Goal: Information Seeking & Learning: Find specific page/section

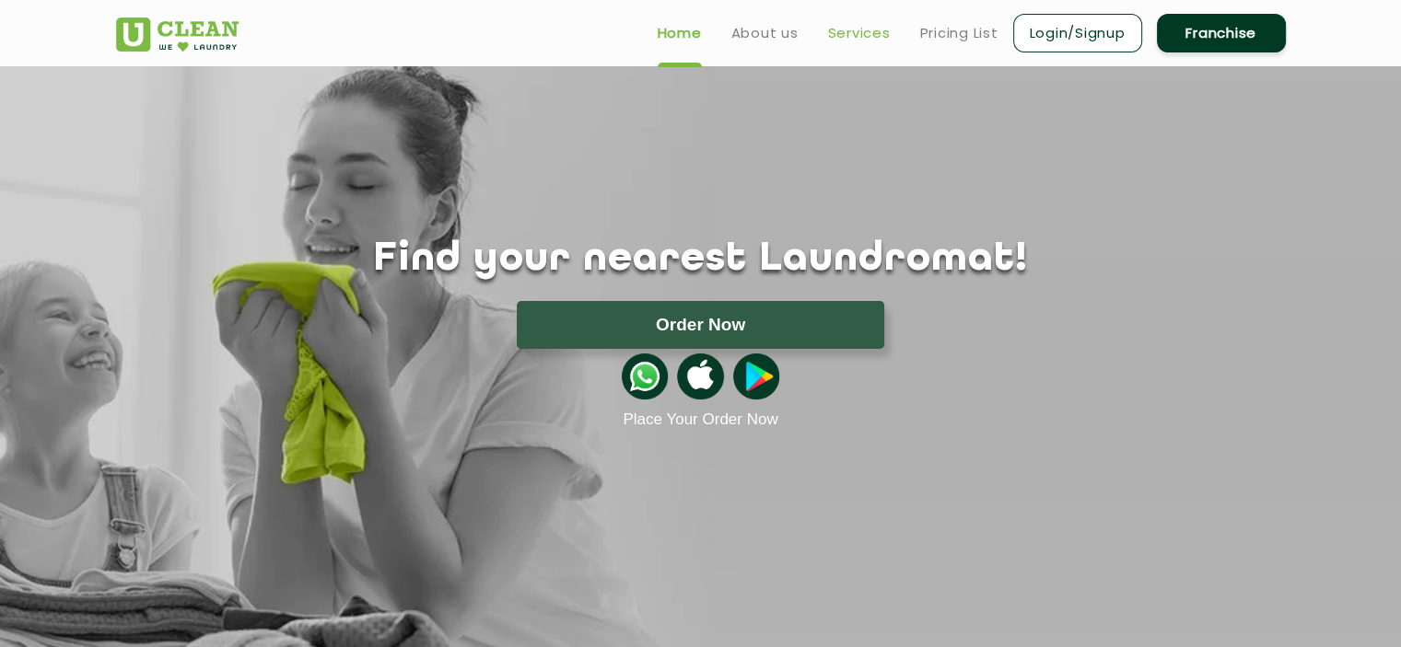
click at [836, 34] on link "Services" at bounding box center [859, 33] width 63 height 22
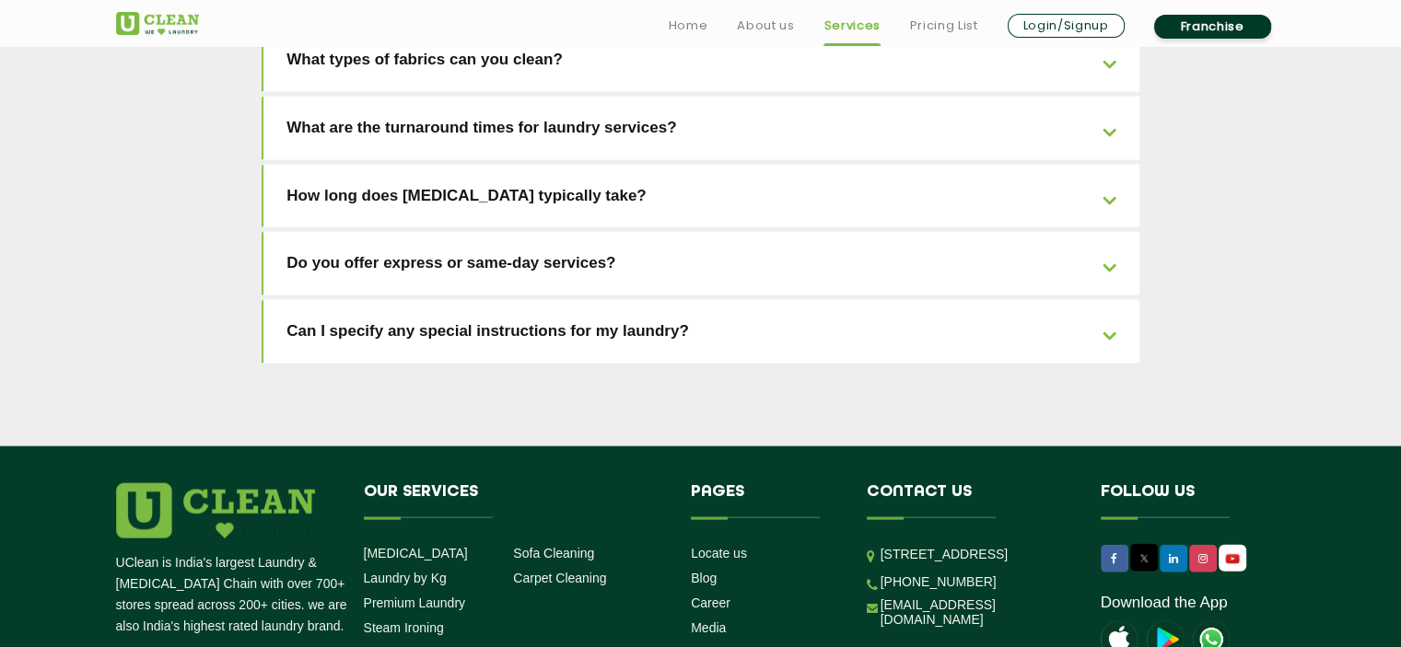
scroll to position [4224, 0]
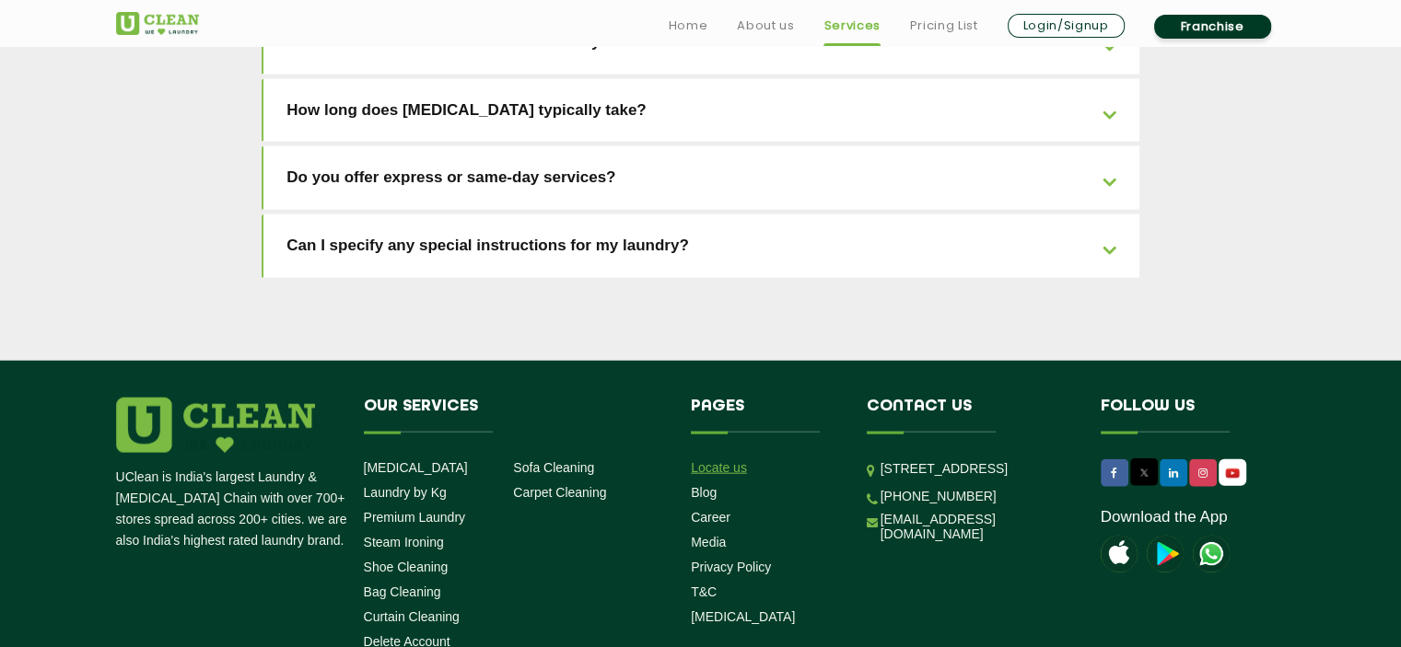
click at [719, 460] on link "Locate us" at bounding box center [719, 467] width 56 height 15
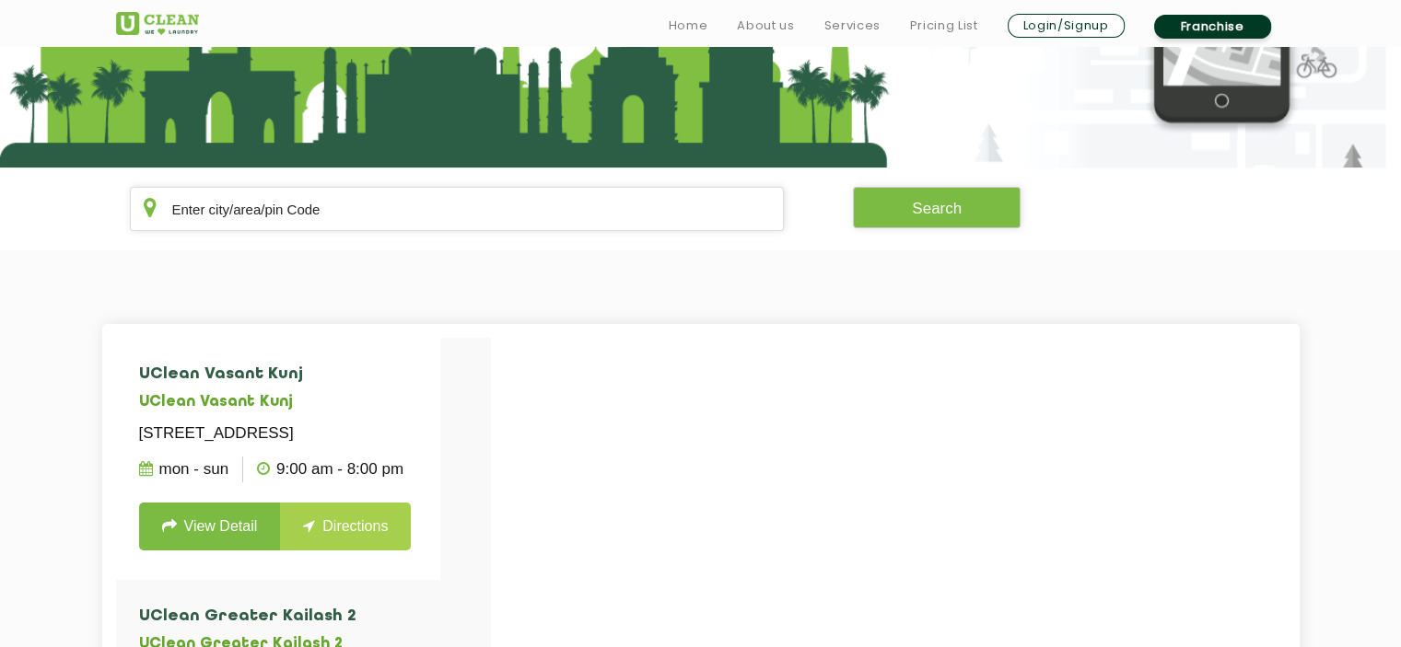
scroll to position [276, 0]
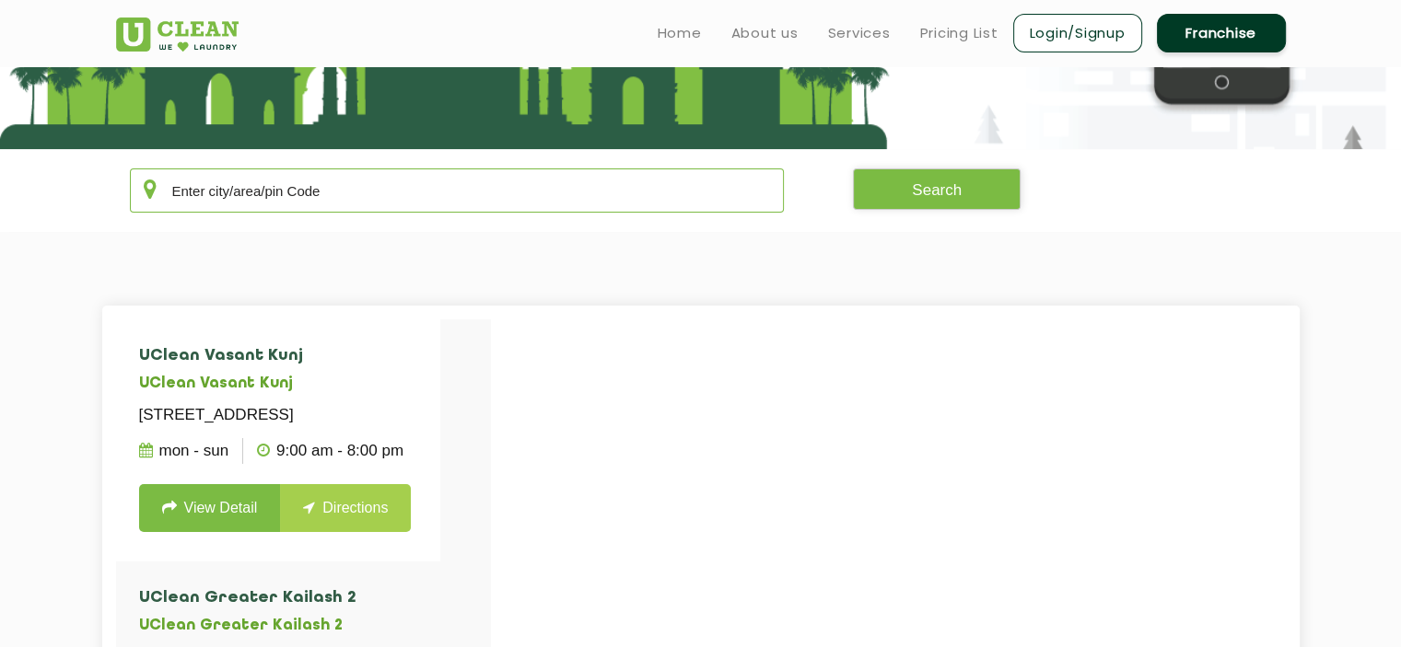
click at [267, 182] on input "text" at bounding box center [457, 191] width 655 height 44
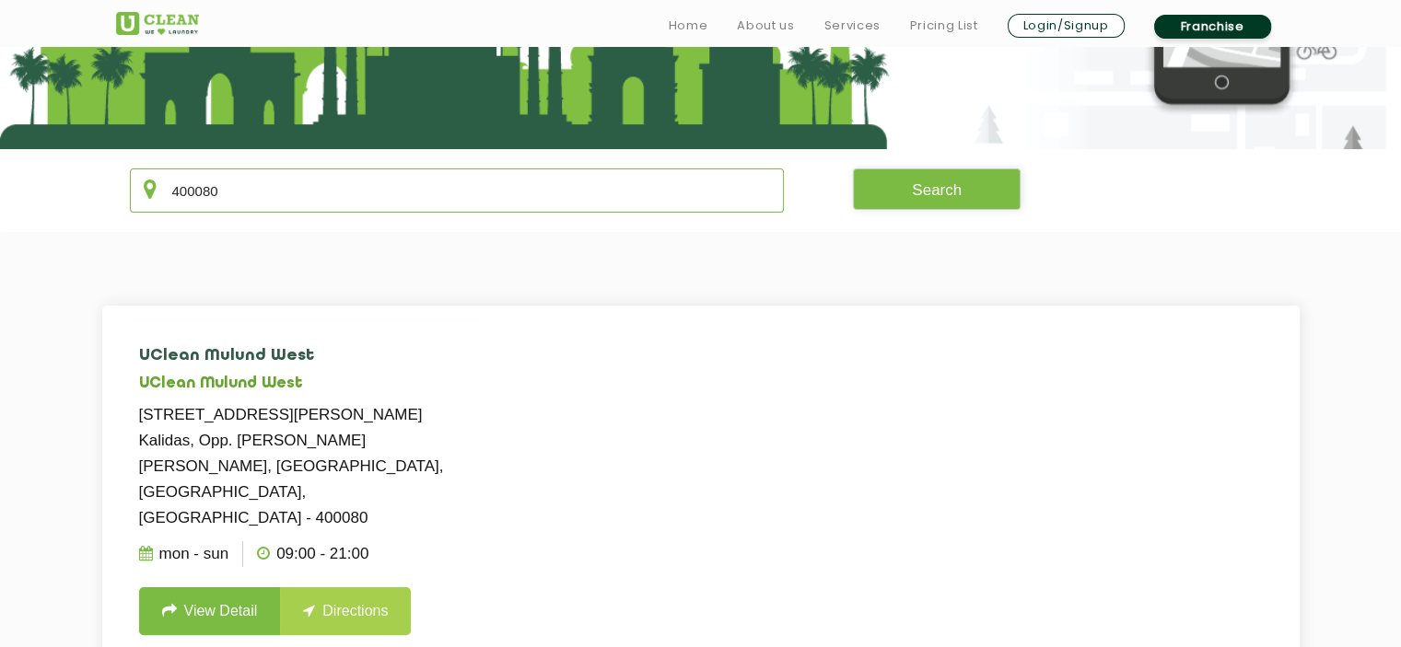
scroll to position [368, 0]
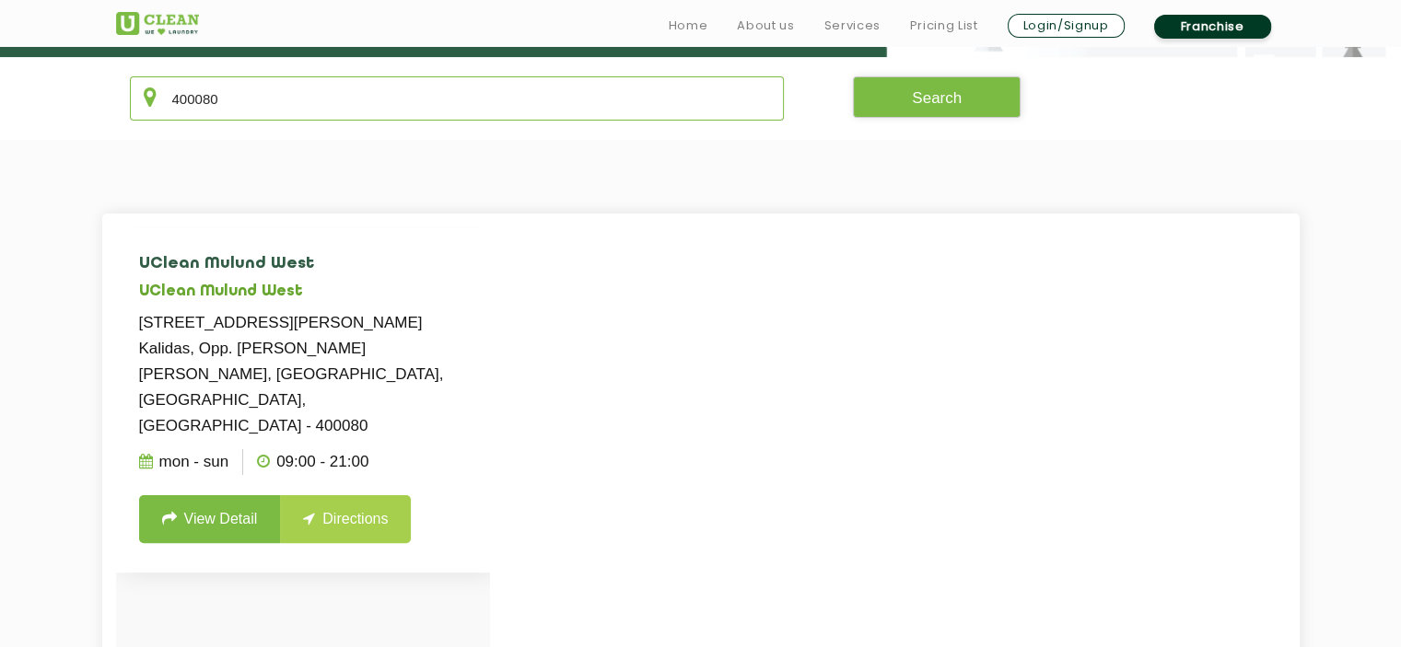
type input "400080"
click at [221, 495] on link "View Detail" at bounding box center [210, 519] width 142 height 48
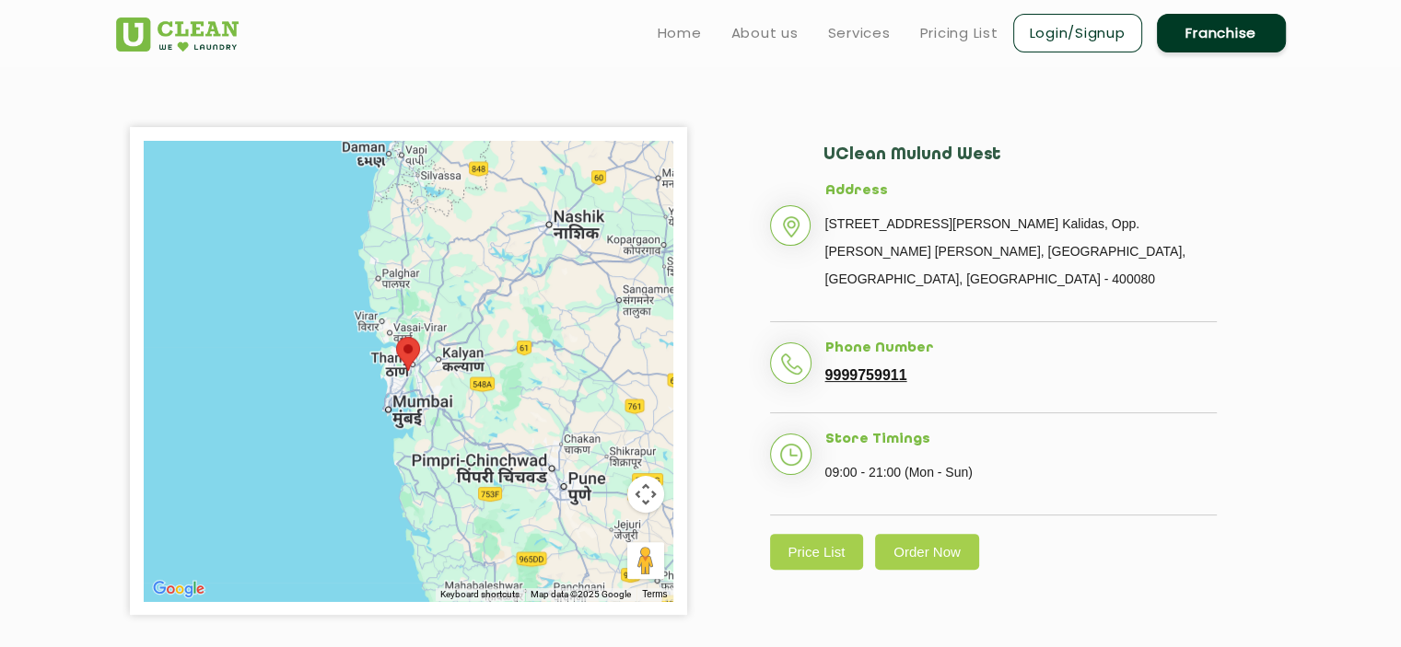
scroll to position [276, 0]
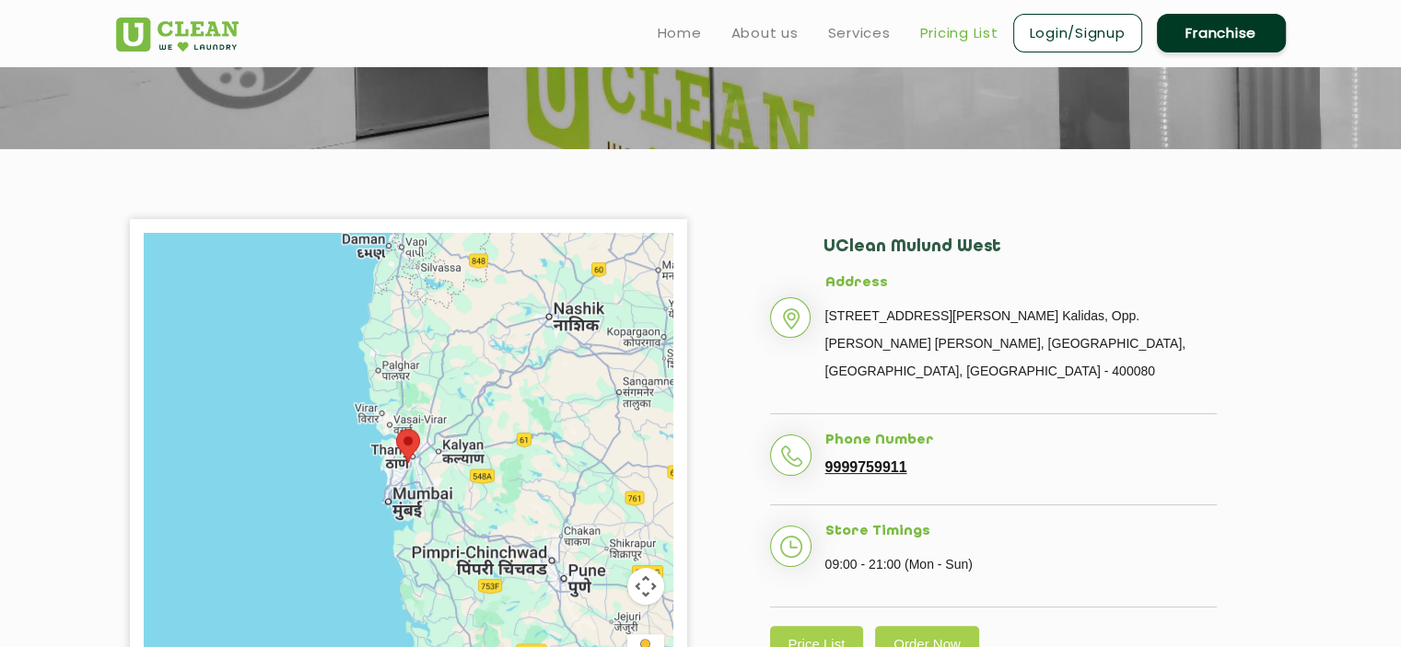
click at [947, 31] on link "Pricing List" at bounding box center [959, 33] width 78 height 22
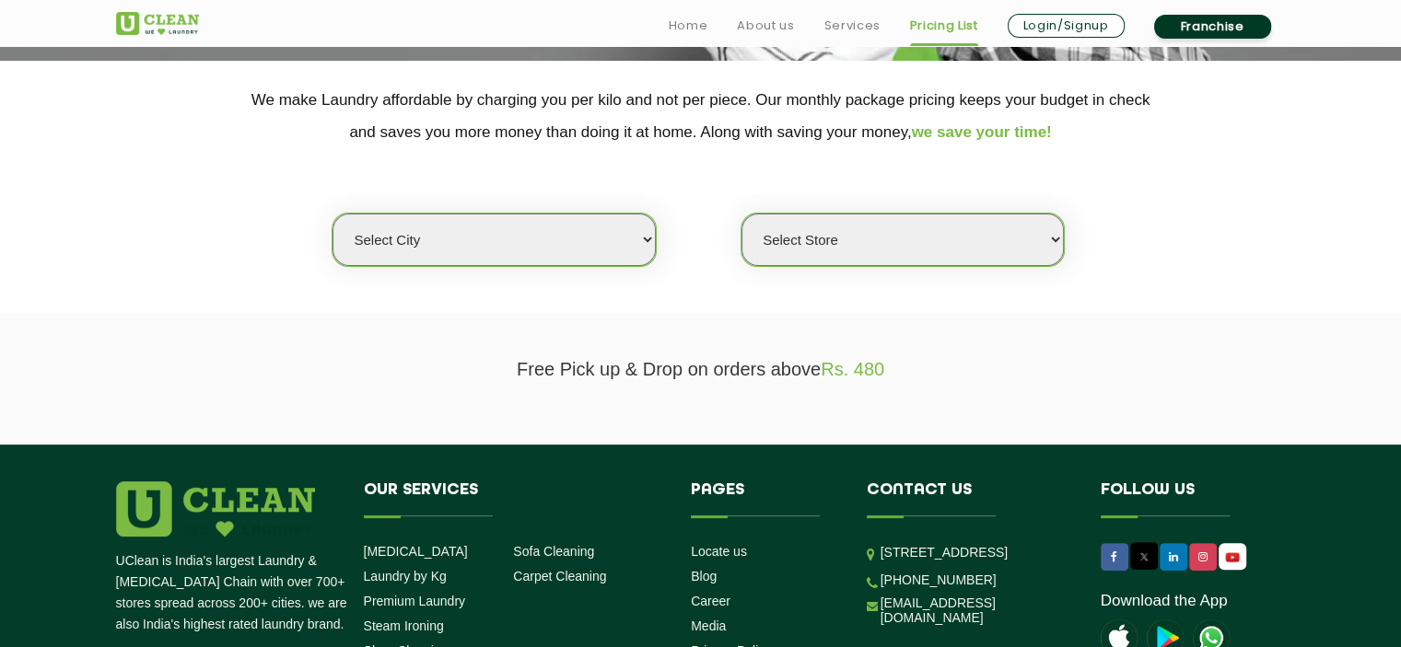
scroll to position [368, 0]
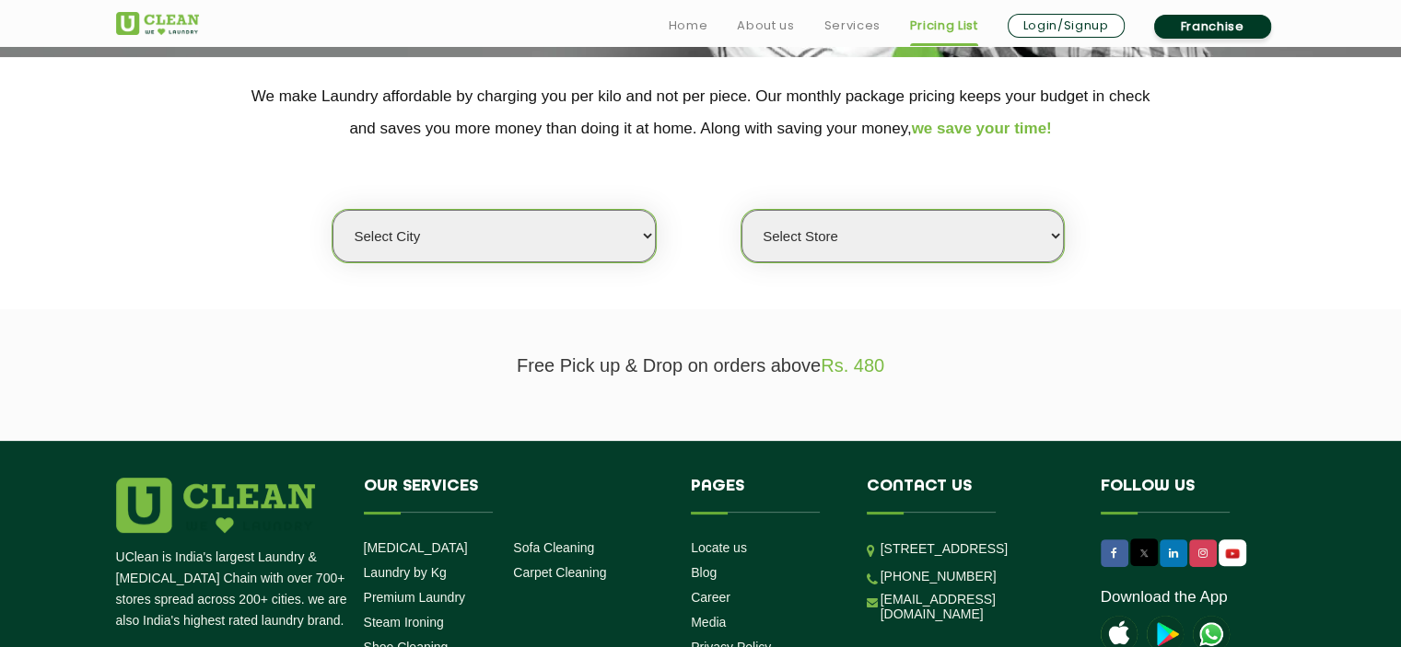
drag, startPoint x: 453, startPoint y: 238, endPoint x: 440, endPoint y: 261, distance: 25.6
click at [453, 238] on select "Select city [GEOGRAPHIC_DATA] [GEOGRAPHIC_DATA] [GEOGRAPHIC_DATA] [GEOGRAPHIC_D…" at bounding box center [493, 236] width 322 height 52
select select "16"
click at [332, 210] on select "Select city [GEOGRAPHIC_DATA] [GEOGRAPHIC_DATA] [GEOGRAPHIC_DATA] [GEOGRAPHIC_D…" at bounding box center [493, 236] width 322 height 52
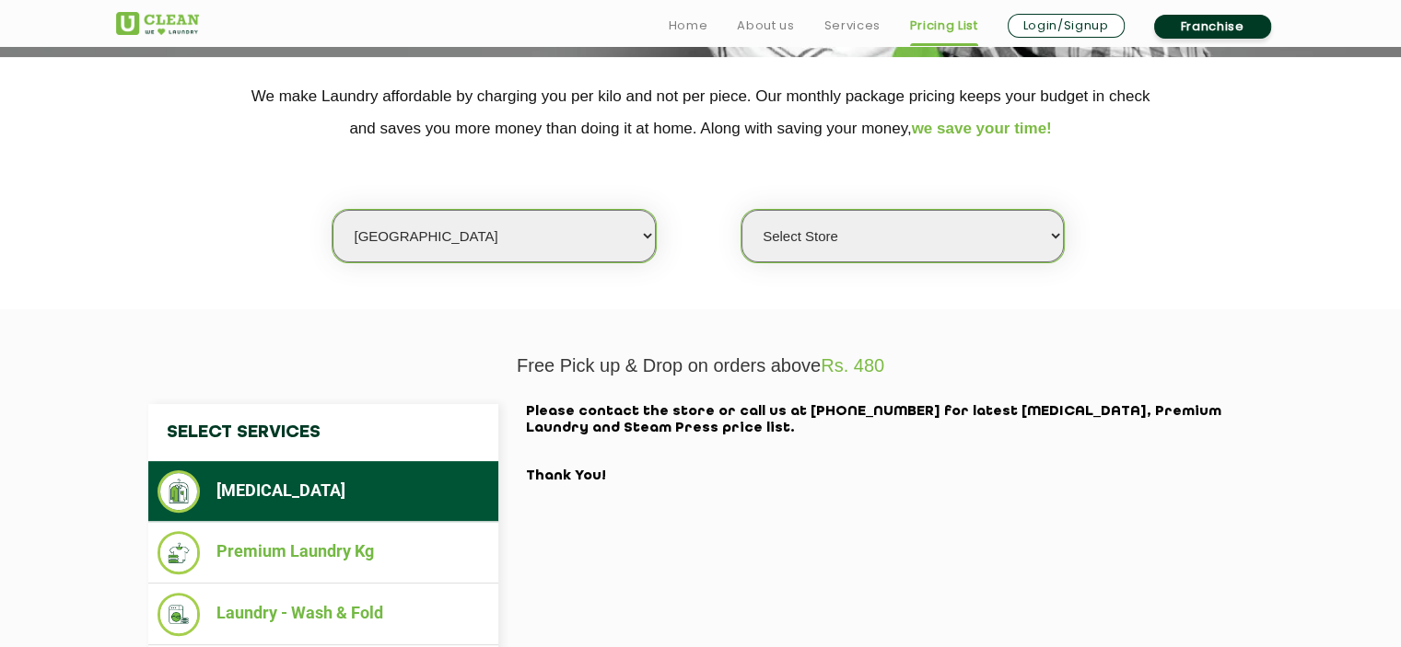
click at [821, 220] on select "Select Store UClean Deonar UClean LBS Marg UClean Chembur UClean Worli UClean […" at bounding box center [902, 236] width 322 height 52
click at [741, 210] on select "Select Store UClean Deonar UClean LBS Marg UClean Chembur UClean Worli UClean […" at bounding box center [902, 236] width 322 height 52
click at [1186, 269] on section "We make Laundry affordable by charging you per kilo and not per piece. Our mont…" at bounding box center [700, 183] width 1401 height 252
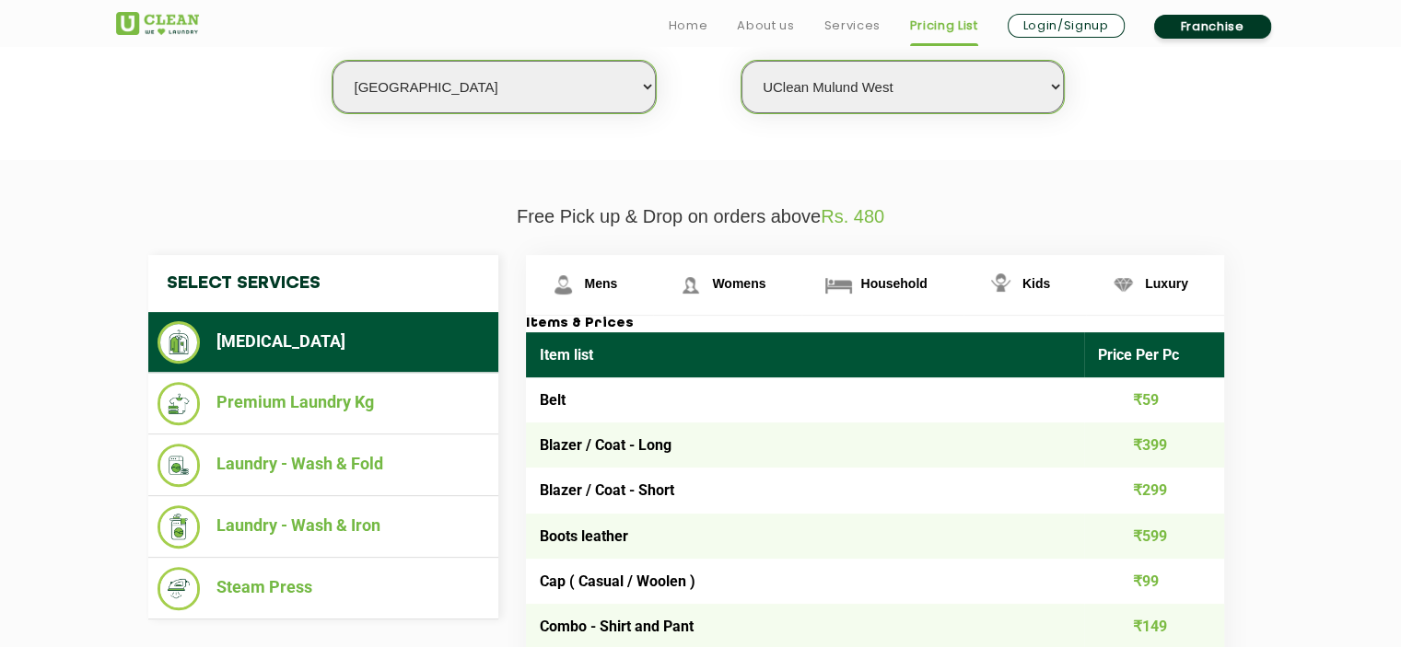
scroll to position [552, 0]
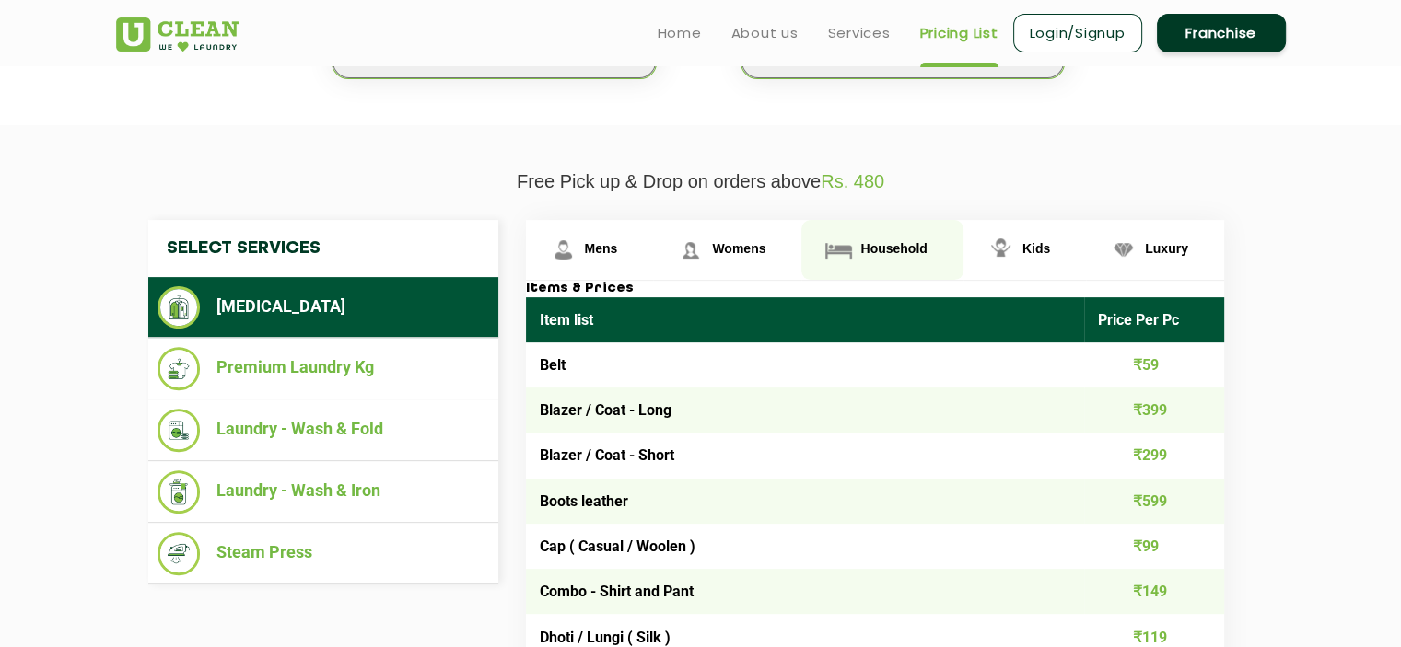
click at [892, 252] on span "Household" at bounding box center [893, 248] width 66 height 15
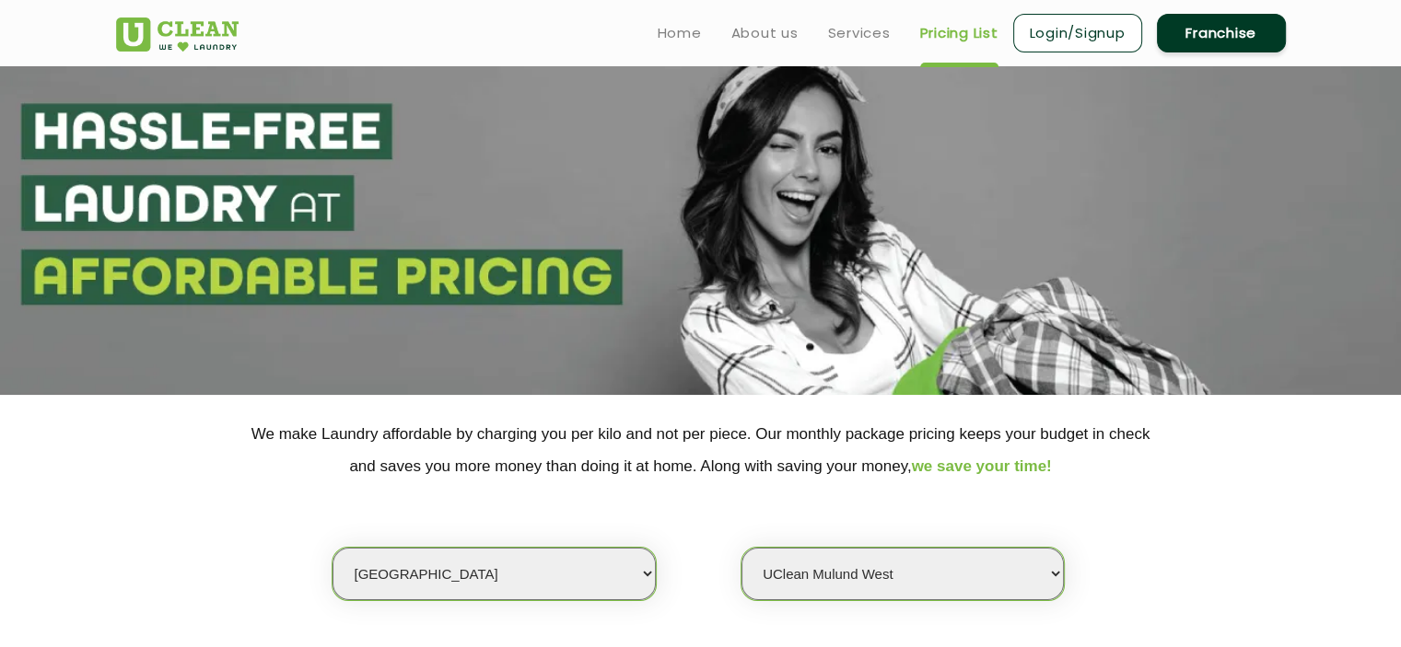
scroll to position [0, 0]
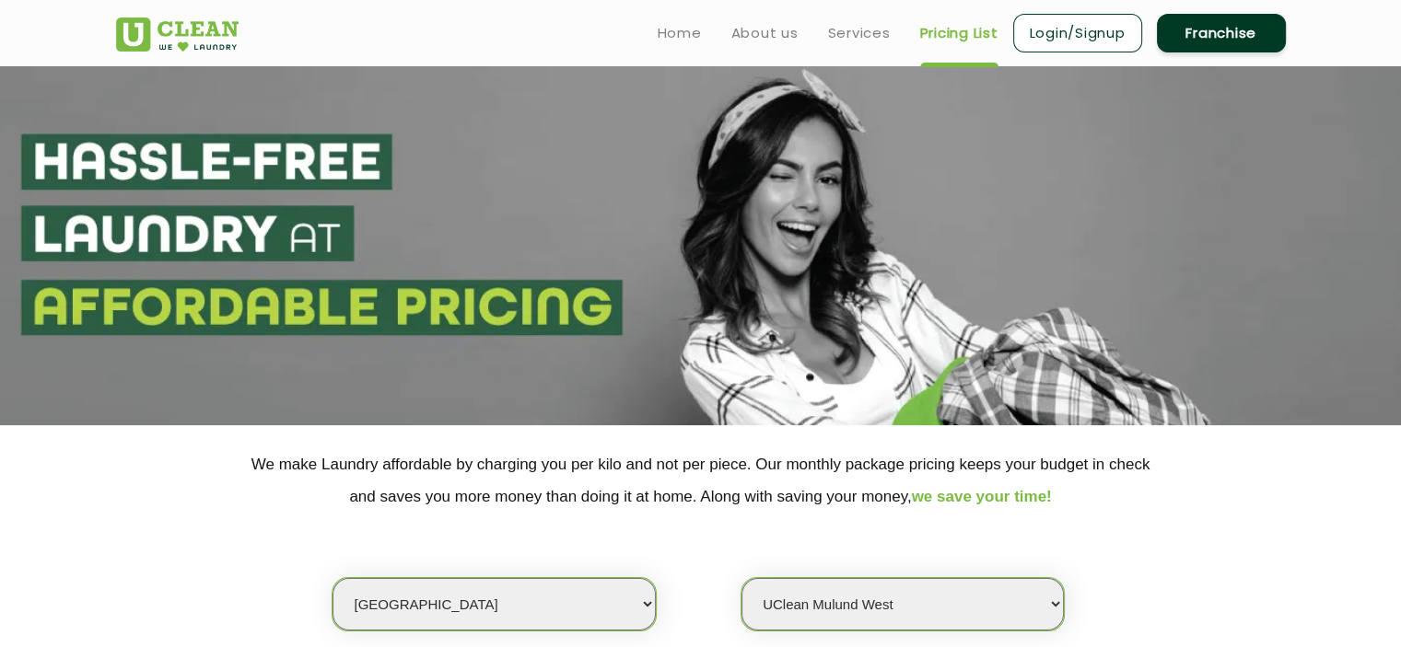
click at [856, 210] on section at bounding box center [700, 245] width 1401 height 359
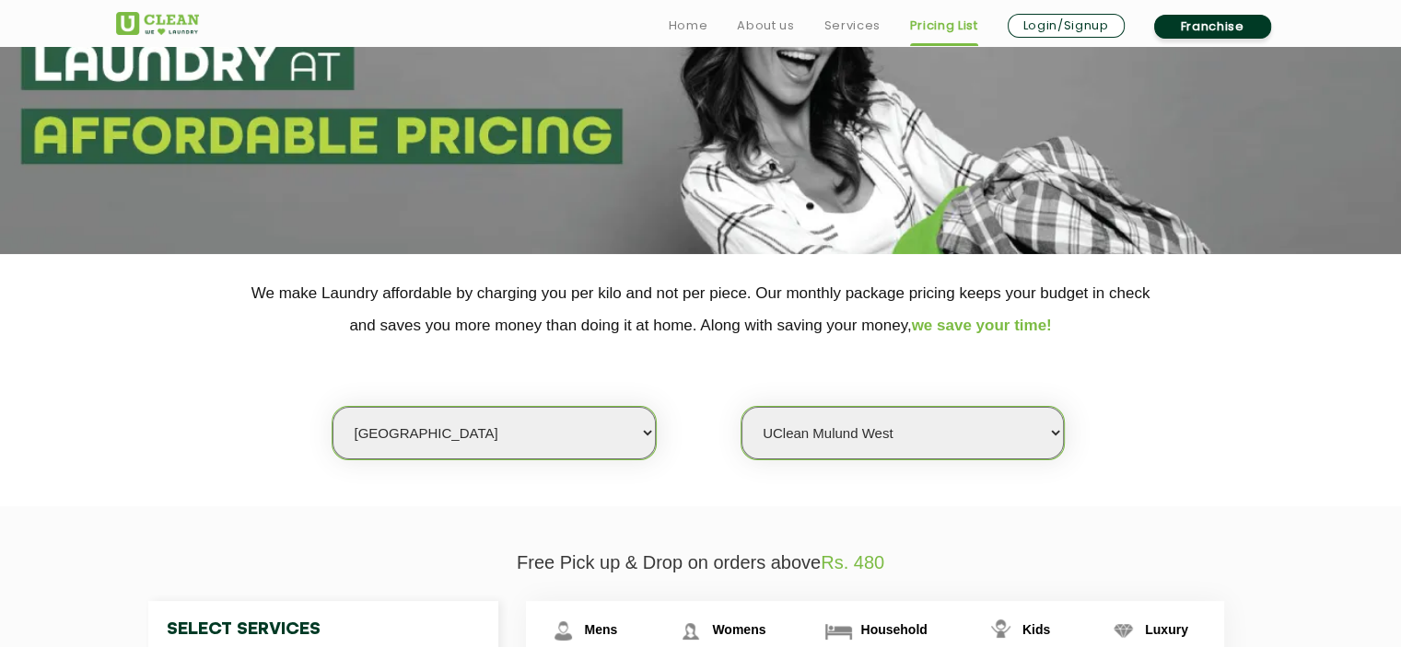
scroll to position [368, 0]
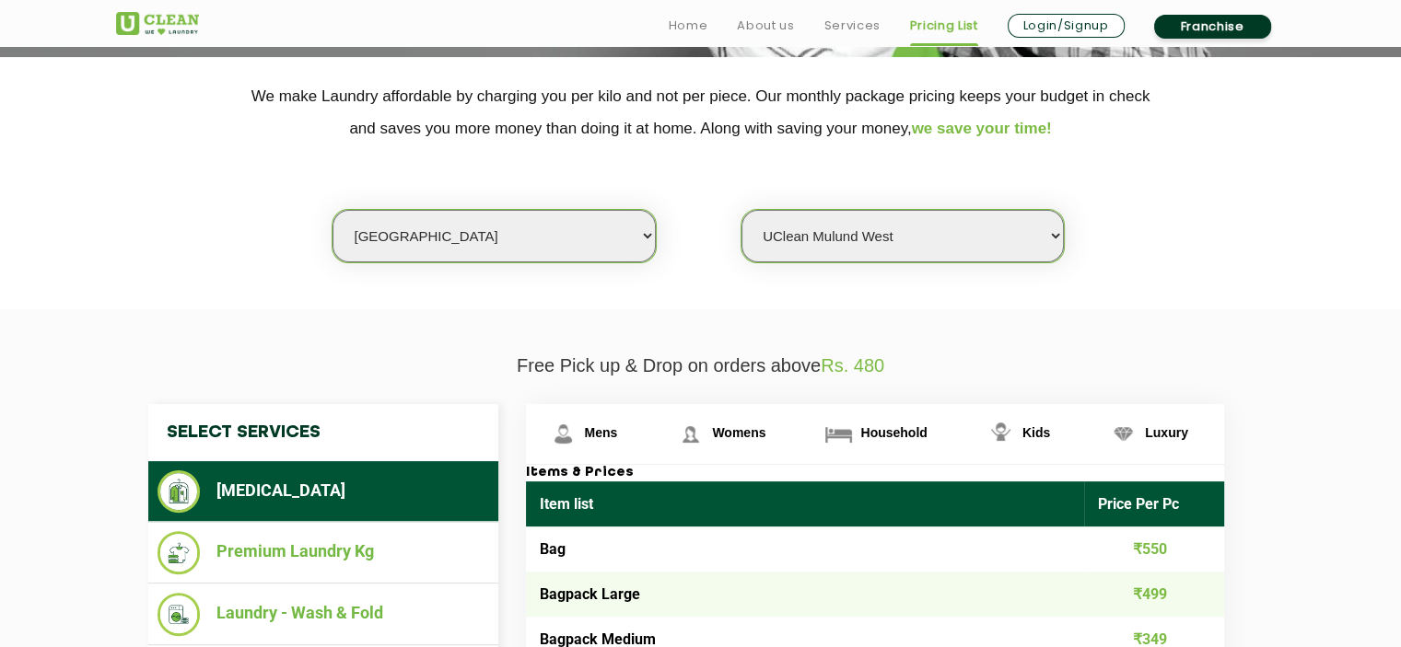
click at [857, 229] on select "Select Store UClean Deonar UClean LBS Marg UClean Chembur UClean Worli UClean […" at bounding box center [902, 236] width 322 height 52
select select "364"
click at [741, 210] on select "Select Store UClean Deonar UClean LBS Marg UClean Chembur UClean Worli UClean […" at bounding box center [902, 236] width 322 height 52
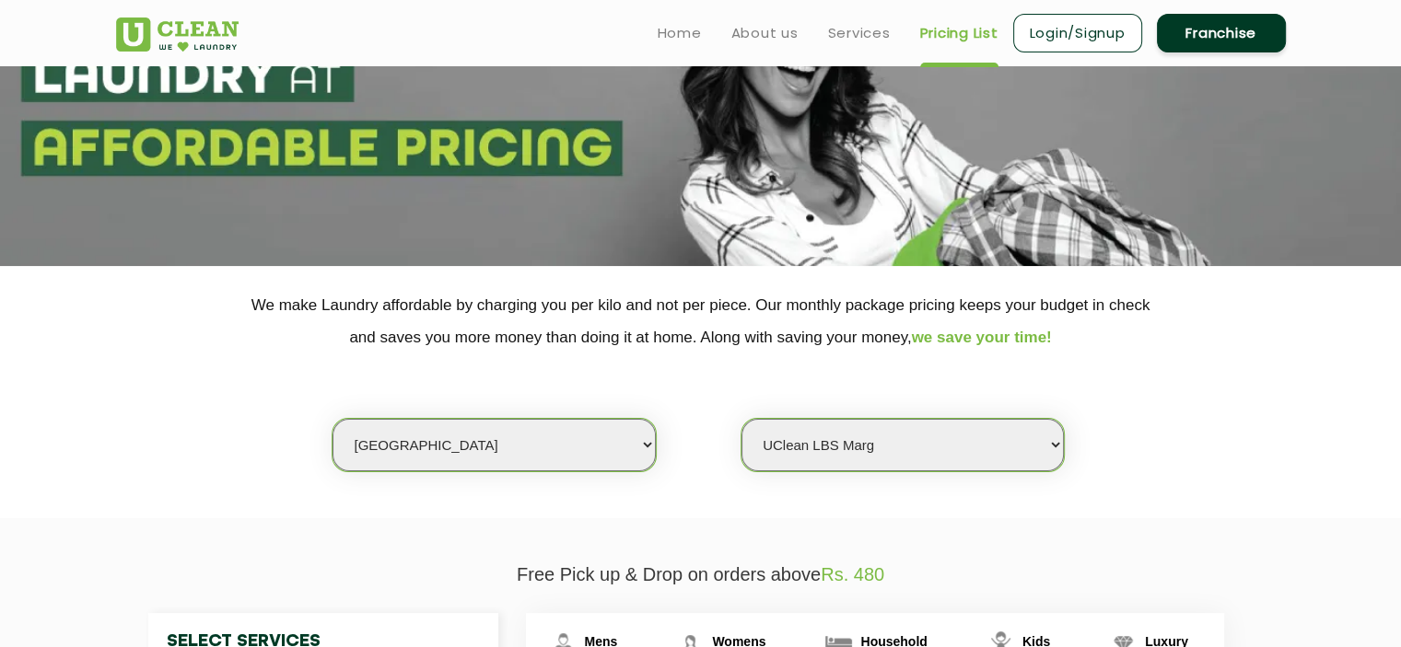
scroll to position [0, 0]
